Goal: Task Accomplishment & Management: Use online tool/utility

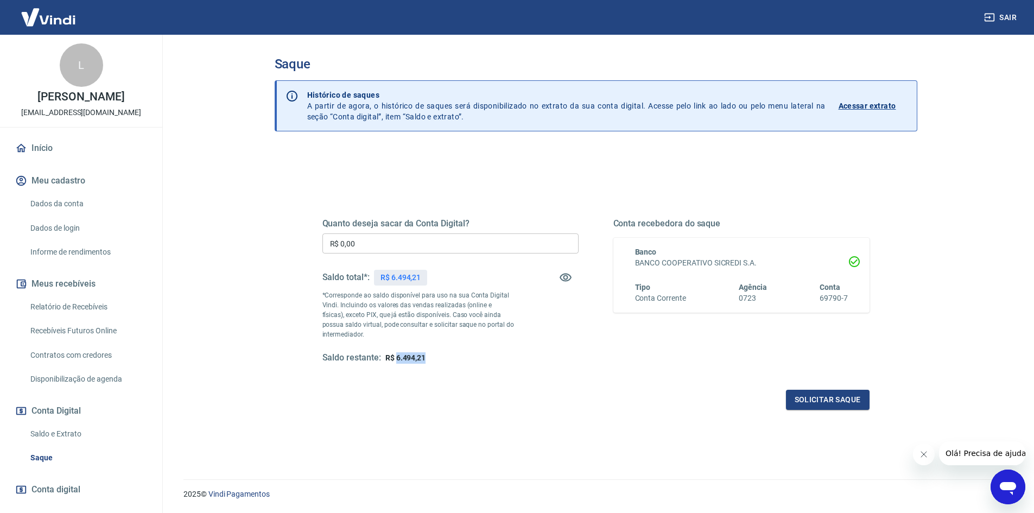
drag, startPoint x: 397, startPoint y: 357, endPoint x: 426, endPoint y: 356, distance: 29.3
click at [426, 356] on div "Saldo restante: R$ 6.494,21" at bounding box center [450, 357] width 256 height 11
copy span "6.494,21"
click at [392, 240] on input "R$ 0,00" at bounding box center [450, 243] width 256 height 20
paste input "text"
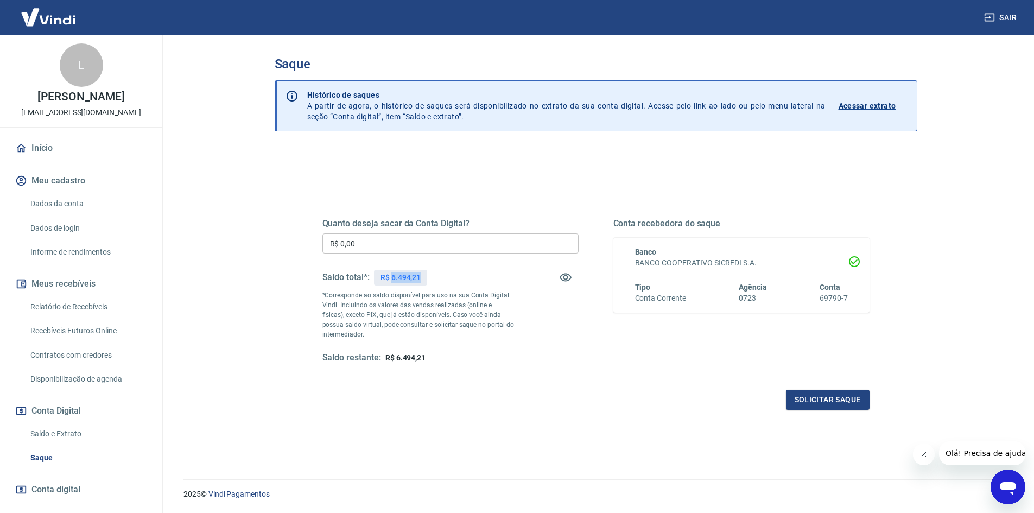
drag, startPoint x: 407, startPoint y: 276, endPoint x: 420, endPoint y: 276, distance: 13.0
click at [420, 276] on p "R$ 6.494,21" at bounding box center [400, 277] width 40 height 11
copy p "6.494,21"
click at [398, 247] on input "R$ 0,00" at bounding box center [450, 243] width 256 height 20
paste input "text"
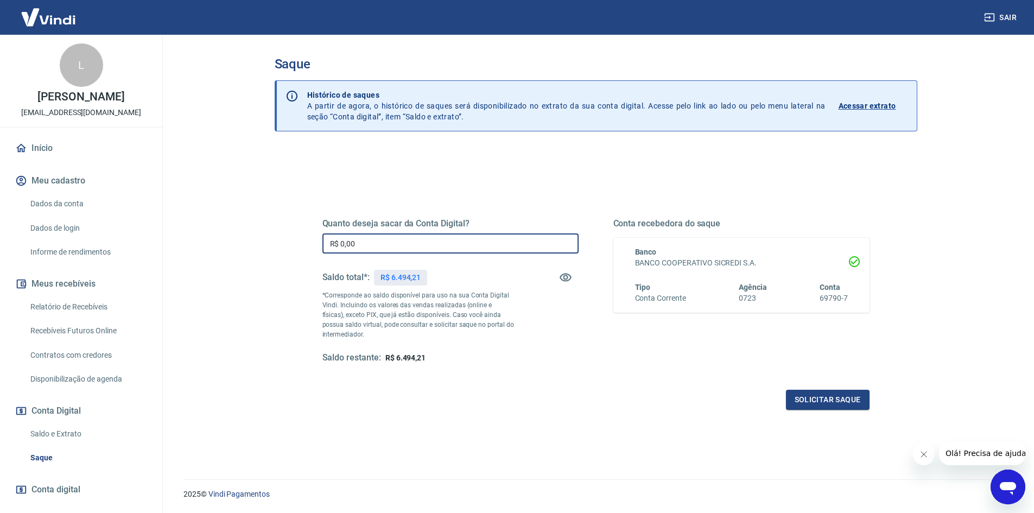
drag, startPoint x: 392, startPoint y: 245, endPoint x: 294, endPoint y: 250, distance: 97.8
click at [295, 250] on div "Quanto deseja sacar da Conta Digital? R$ 0,00 ​ Saldo total*: R$ 6.494,21 *Corr…" at bounding box center [596, 347] width 643 height 397
paste input "6.494,21"
type input "R$ 6.494,21"
click at [645, 388] on div "Quanto deseja sacar da Conta Digital? R$ 6.494,21 ​ Saldo total*: R$ 6.494,21 *…" at bounding box center [595, 301] width 547 height 218
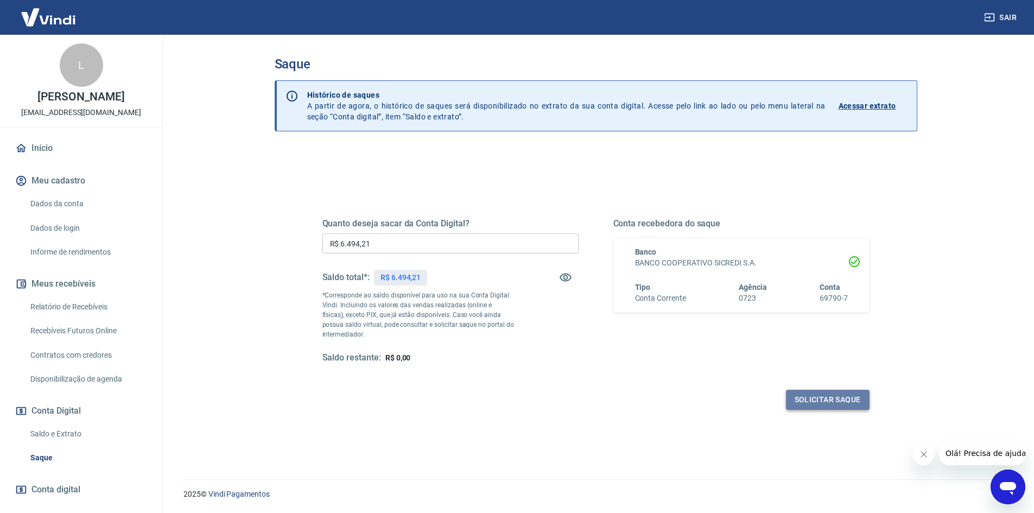
click at [835, 402] on button "Solicitar saque" at bounding box center [828, 400] width 84 height 20
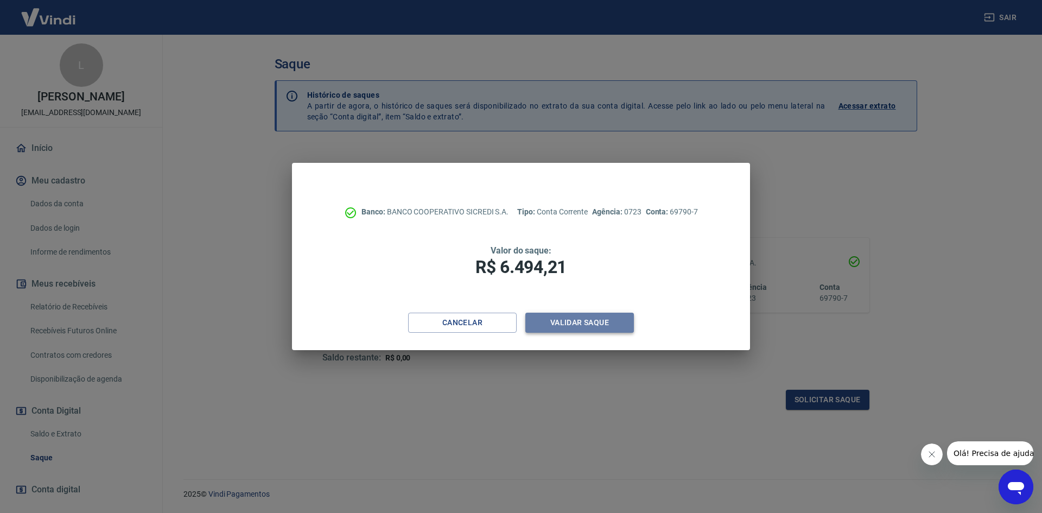
click at [556, 325] on button "Validar saque" at bounding box center [579, 323] width 109 height 20
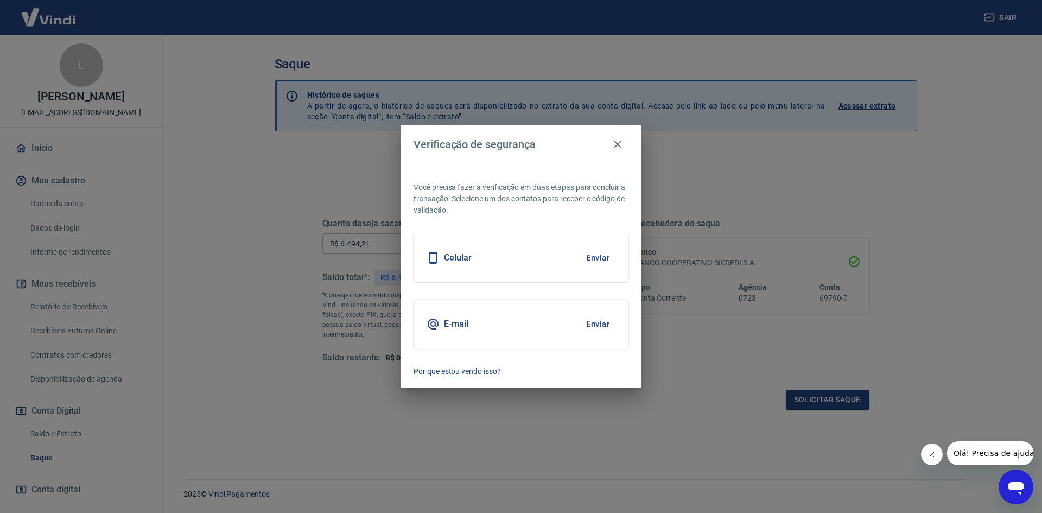
click at [498, 266] on div "Celular Enviar" at bounding box center [521, 257] width 215 height 49
click at [433, 251] on icon at bounding box center [433, 257] width 13 height 13
click at [602, 256] on button "Enviar" at bounding box center [597, 257] width 35 height 23
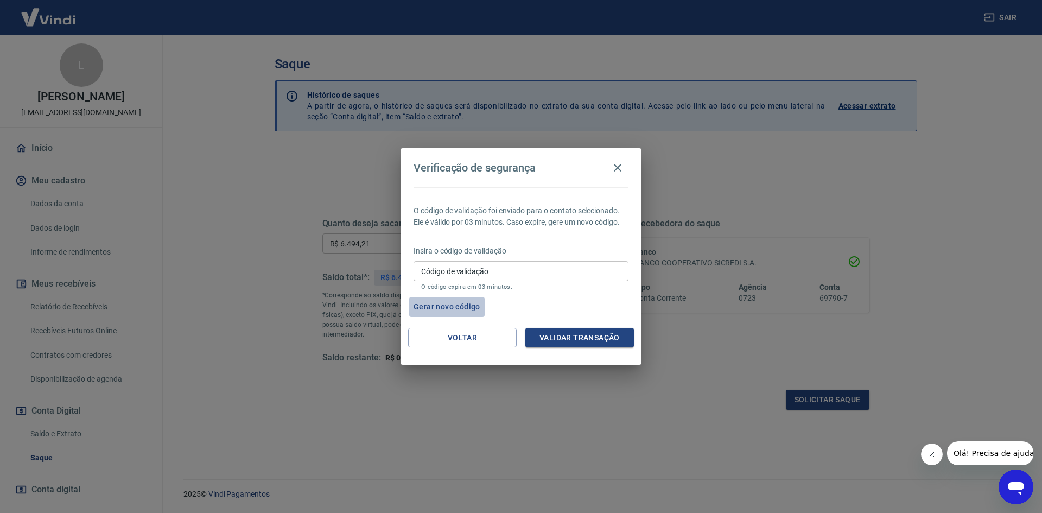
click at [428, 309] on button "Gerar novo código" at bounding box center [446, 307] width 75 height 20
click at [465, 307] on button "Gerar novo código" at bounding box center [446, 307] width 75 height 20
click at [462, 342] on button "Voltar" at bounding box center [462, 338] width 109 height 20
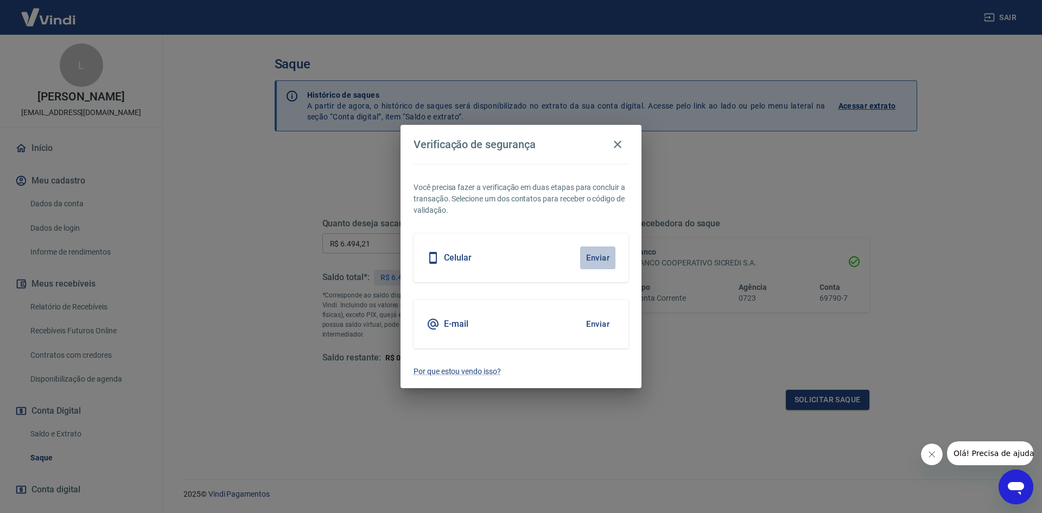
click at [596, 256] on button "Enviar" at bounding box center [597, 257] width 35 height 23
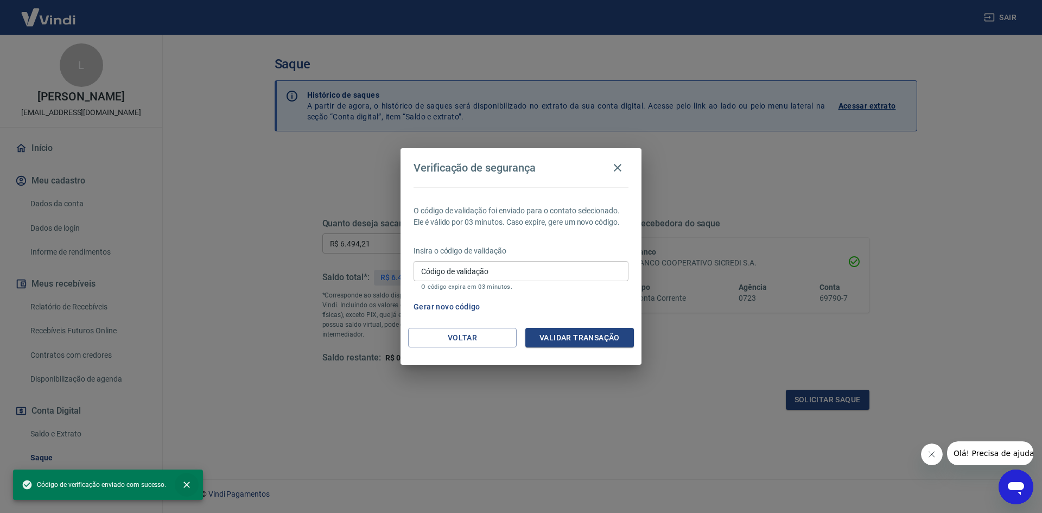
click at [185, 485] on icon "close" at bounding box center [186, 484] width 11 height 11
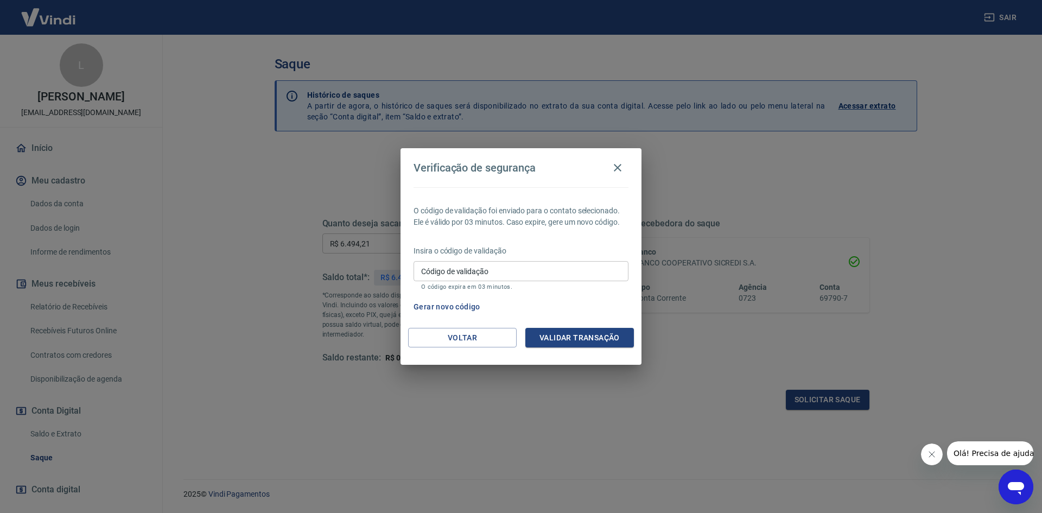
click at [934, 452] on icon "Fechar mensagem da empresa" at bounding box center [931, 454] width 5 height 5
click at [453, 336] on button "Voltar" at bounding box center [462, 338] width 109 height 20
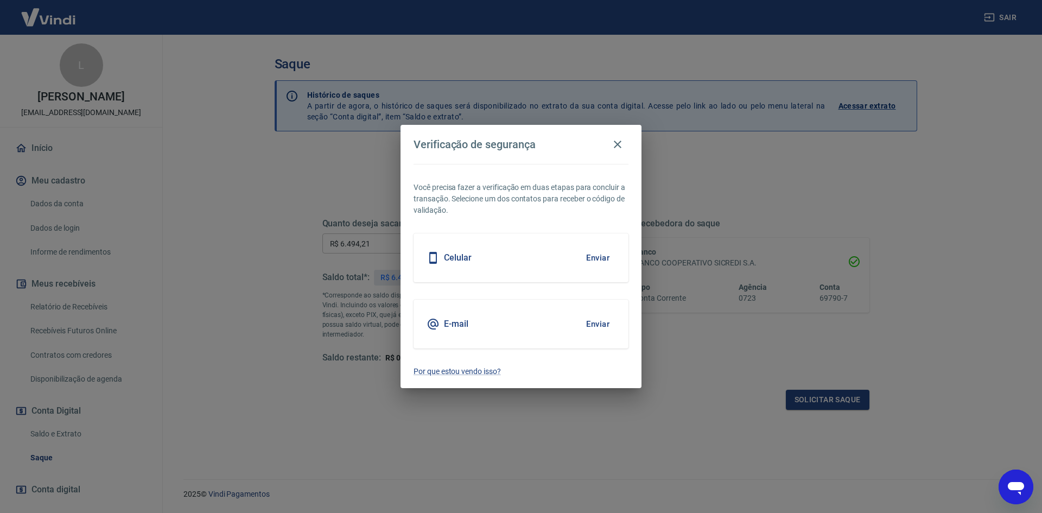
click at [603, 322] on button "Enviar" at bounding box center [597, 324] width 35 height 23
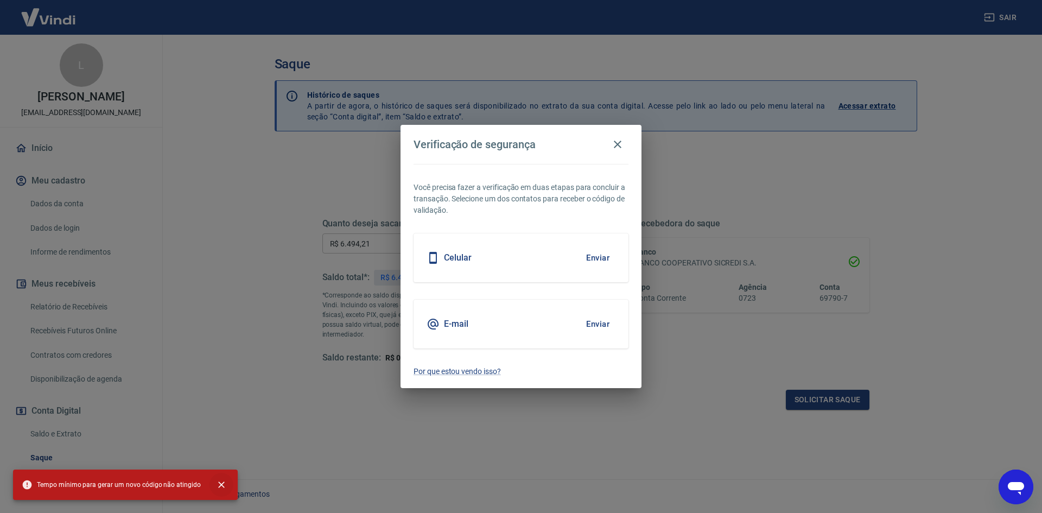
click at [211, 490] on button "close" at bounding box center [221, 485] width 24 height 24
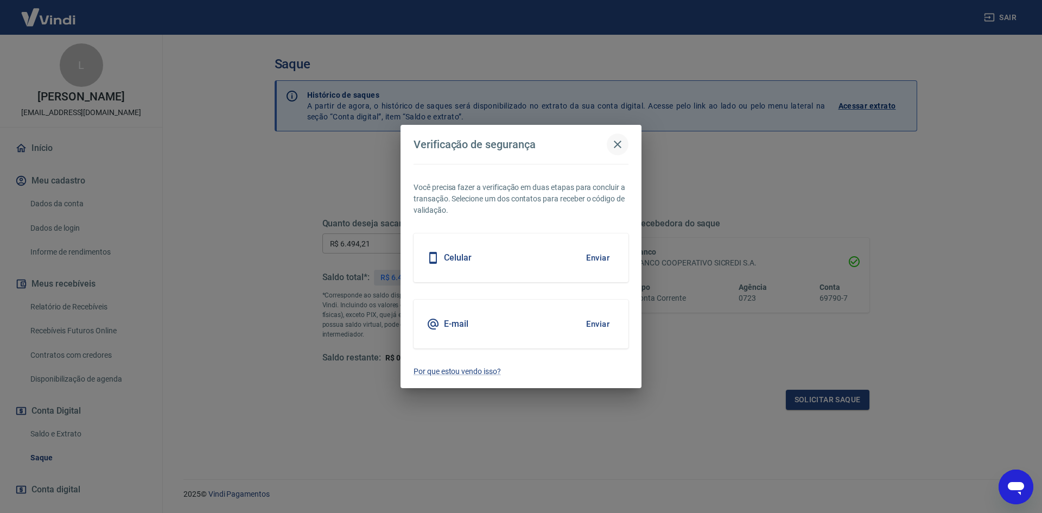
click at [617, 146] on icon "button" at bounding box center [617, 144] width 13 height 13
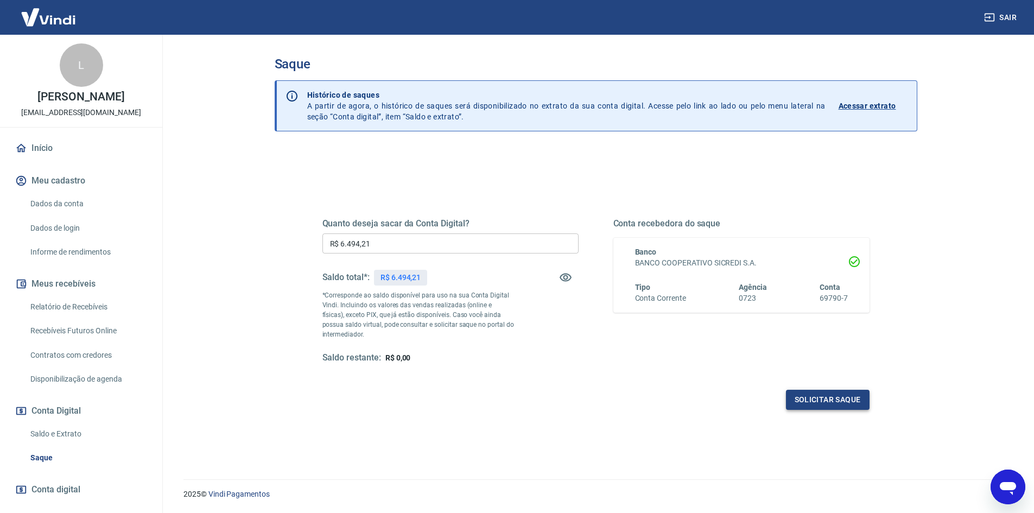
click at [858, 402] on button "Solicitar saque" at bounding box center [828, 400] width 84 height 20
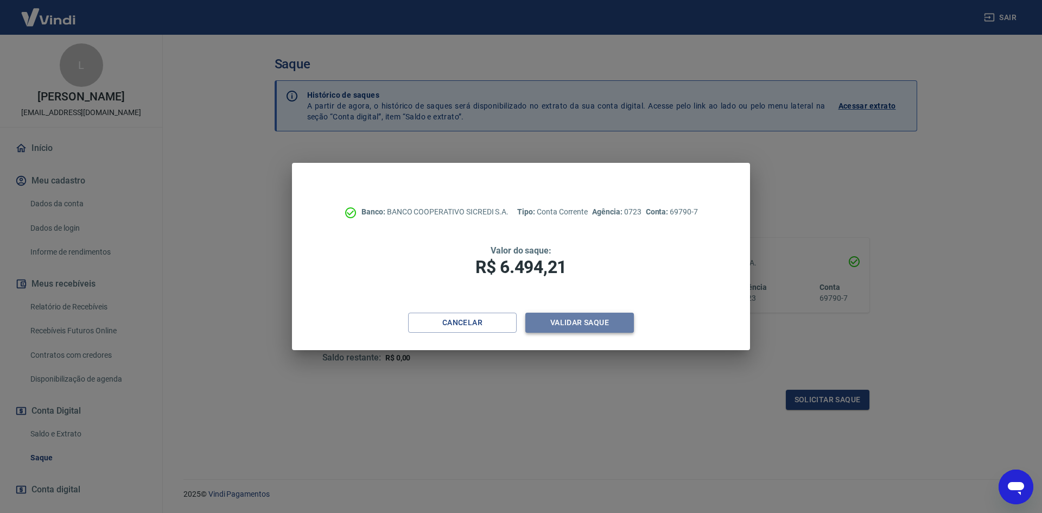
click at [580, 326] on button "Validar saque" at bounding box center [579, 323] width 109 height 20
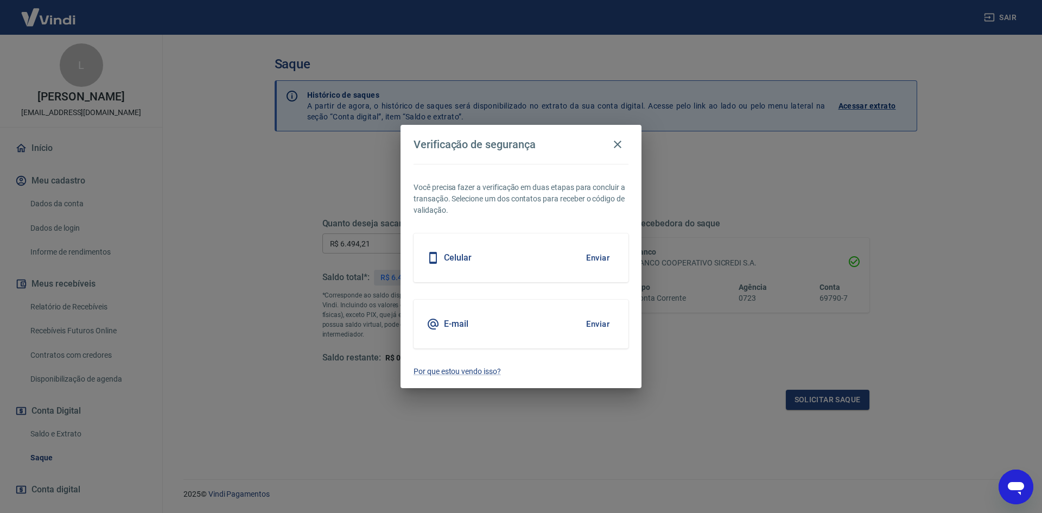
click at [510, 251] on div "Celular Enviar" at bounding box center [521, 257] width 215 height 49
click at [595, 257] on button "Enviar" at bounding box center [597, 257] width 35 height 23
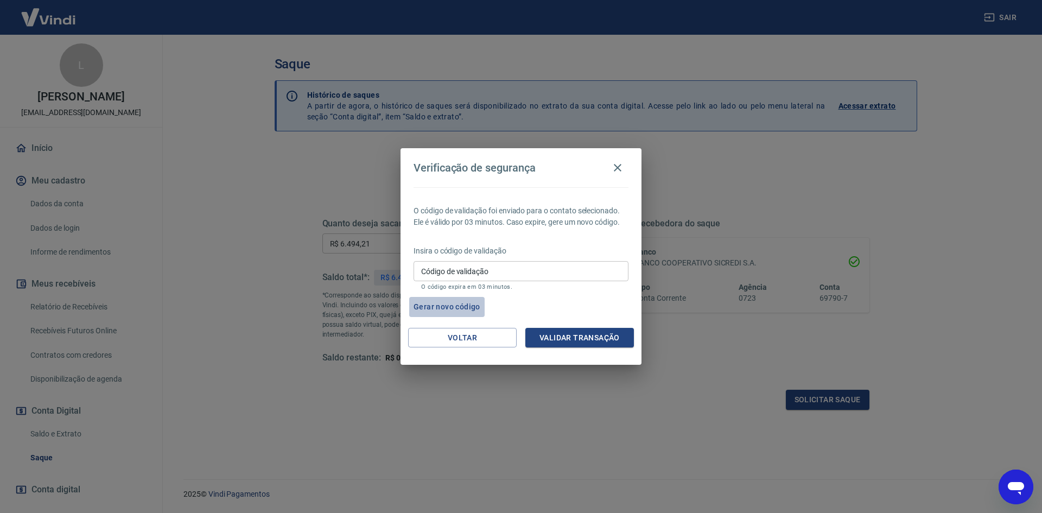
click at [454, 308] on button "Gerar novo código" at bounding box center [446, 307] width 75 height 20
click at [618, 164] on icon "button" at bounding box center [617, 167] width 13 height 13
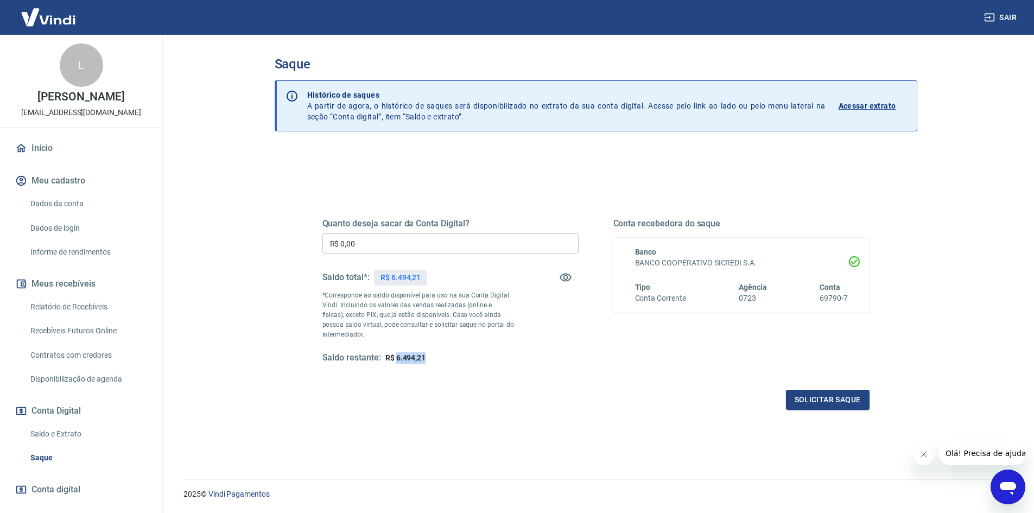
drag, startPoint x: 396, startPoint y: 358, endPoint x: 427, endPoint y: 355, distance: 31.6
click at [427, 355] on div "Saldo restante: R$ 6.494,21" at bounding box center [450, 357] width 256 height 11
copy span "6.494,21"
click at [405, 245] on input "R$ 0,00" at bounding box center [450, 243] width 256 height 20
paste input "text"
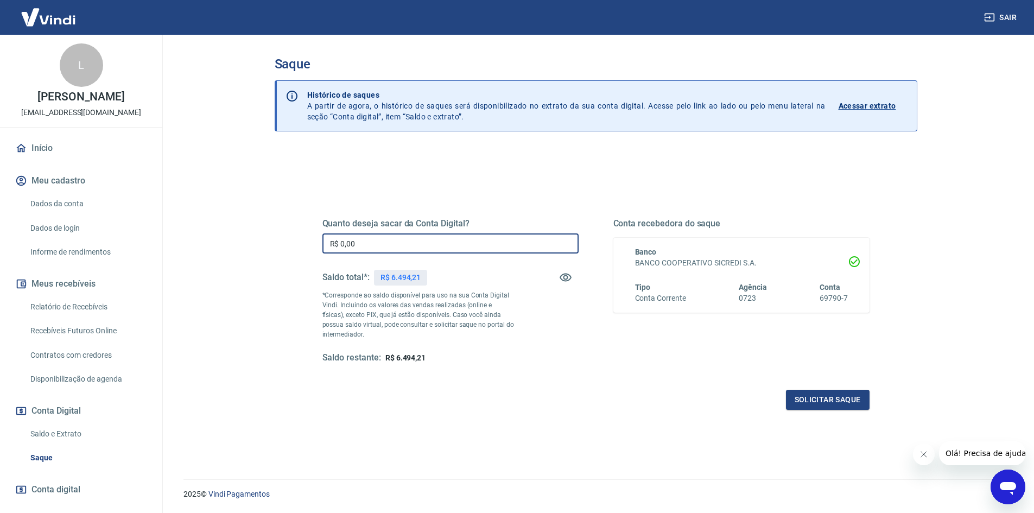
drag, startPoint x: 391, startPoint y: 244, endPoint x: 289, endPoint y: 237, distance: 102.8
click at [290, 237] on div "Quanto deseja sacar da Conta Digital? R$ 0,00 ​ Saldo total*: R$ 6.494,21 *Corr…" at bounding box center [596, 347] width 643 height 397
paste input "6.494,21"
type input "R$ 6.494,21"
click at [813, 403] on button "Solicitar saque" at bounding box center [828, 400] width 84 height 20
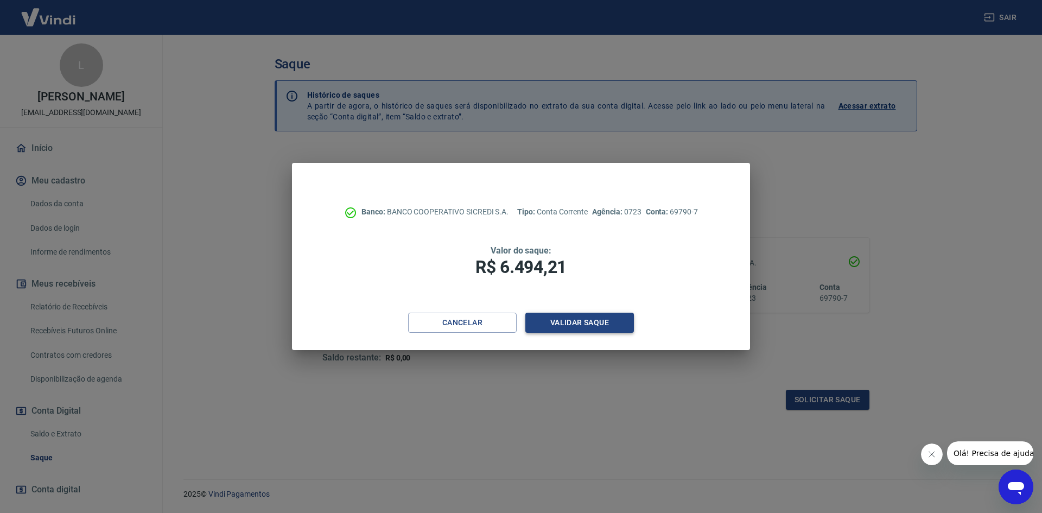
click at [598, 327] on button "Validar saque" at bounding box center [579, 323] width 109 height 20
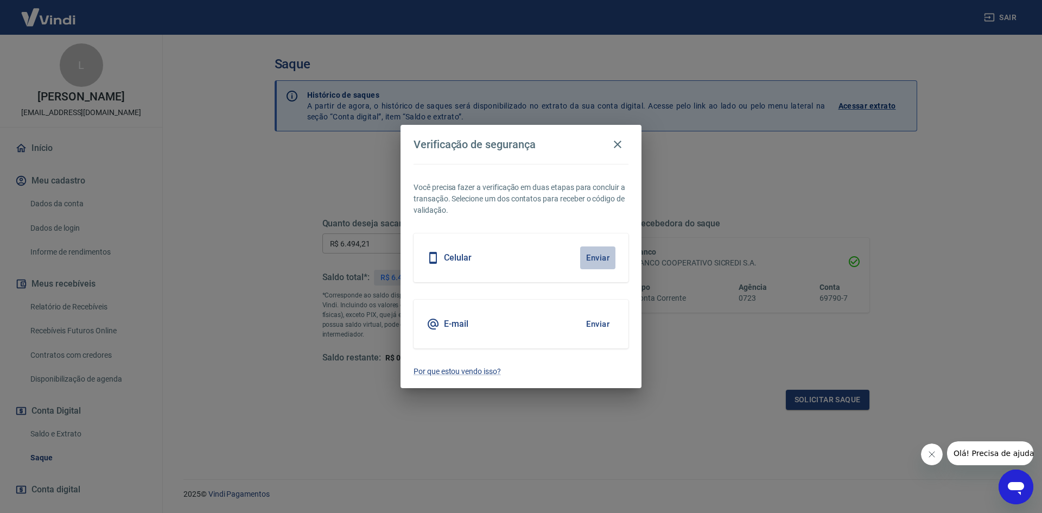
click at [600, 257] on button "Enviar" at bounding box center [597, 257] width 35 height 23
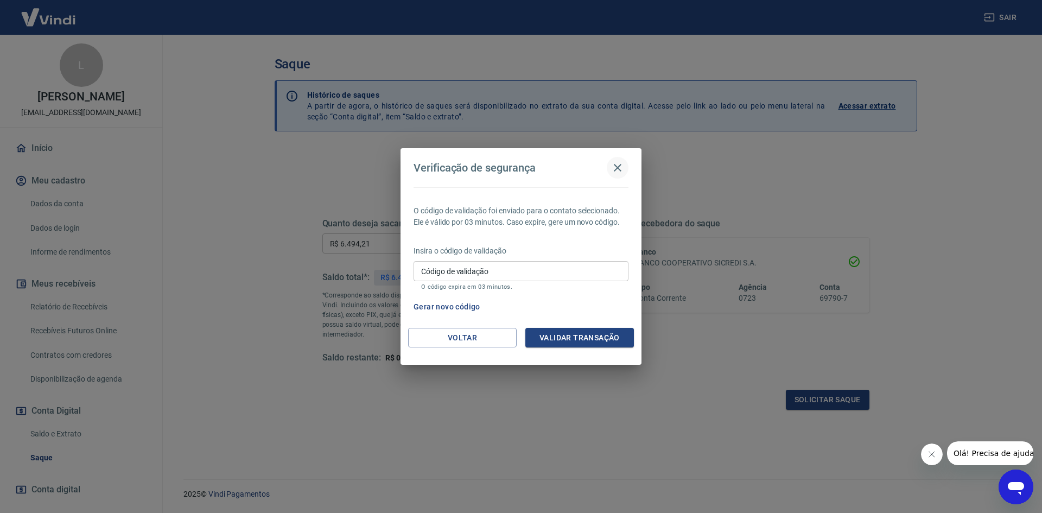
click at [620, 168] on icon "button" at bounding box center [617, 167] width 13 height 13
